Goal: Transaction & Acquisition: Purchase product/service

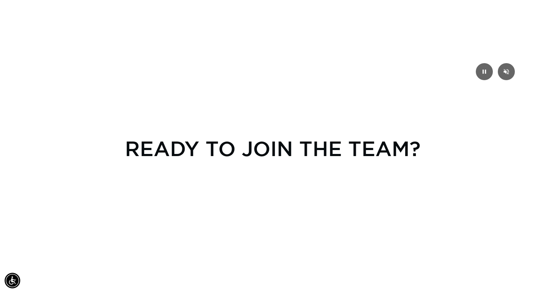
scroll to position [0, 495]
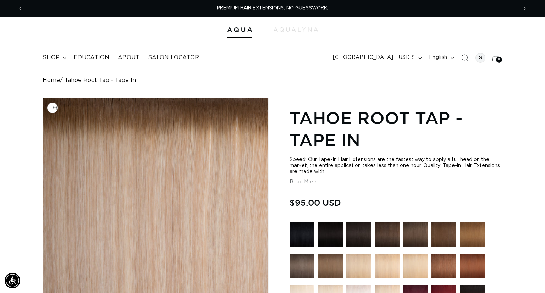
scroll to position [184, 0]
click at [55, 58] on span "shop" at bounding box center [51, 57] width 17 height 7
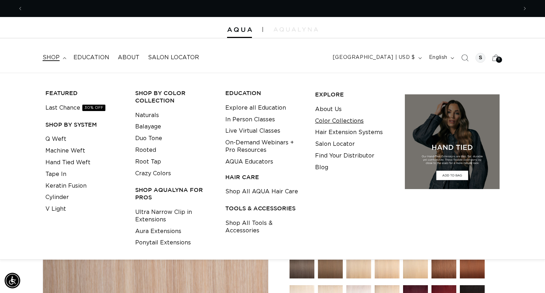
scroll to position [0, 990]
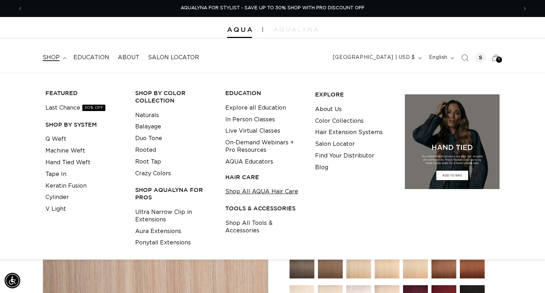
click at [272, 192] on link "Shop All AQUA Hair Care" at bounding box center [262, 192] width 73 height 12
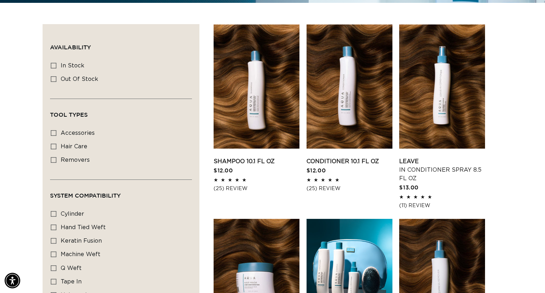
scroll to position [0, 495]
click at [340, 157] on link "Conditioner 10.1 fl oz" at bounding box center [350, 161] width 86 height 9
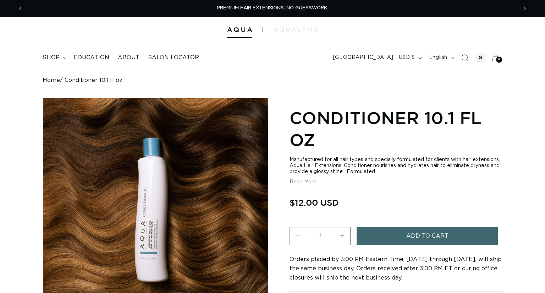
click at [454, 237] on button "Add to cart" at bounding box center [428, 236] width 142 height 18
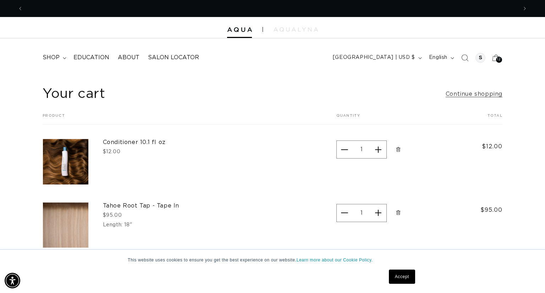
scroll to position [0, 990]
click at [53, 57] on span "shop" at bounding box center [51, 57] width 17 height 7
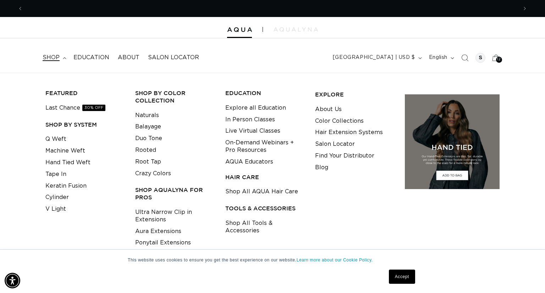
scroll to position [0, 0]
click at [240, 195] on link "Shop All AQUA Hair Care" at bounding box center [262, 192] width 73 height 12
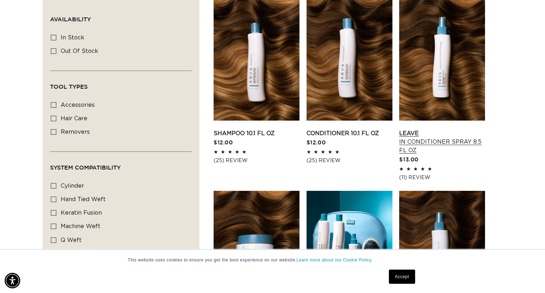
scroll to position [0, 495]
click at [423, 129] on link "Leave In Conditioner Spray 8.5 fl oz" at bounding box center [443, 142] width 86 height 26
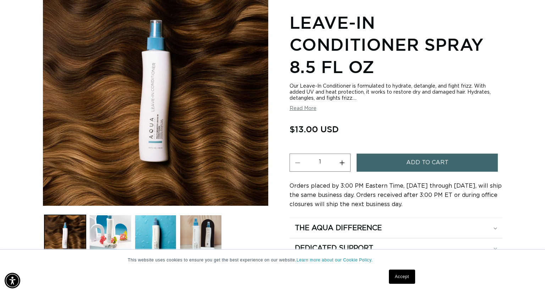
scroll to position [0, 495]
click at [344, 165] on button "Increase quantity for Leave-In Conditioner Spray 8.5 fl oz" at bounding box center [343, 163] width 16 height 18
type input "2"
click at [389, 169] on button "Add to cart" at bounding box center [428, 163] width 142 height 18
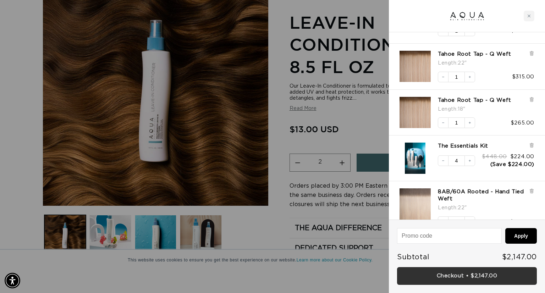
scroll to position [0, 990]
